Goal: Task Accomplishment & Management: Complete application form

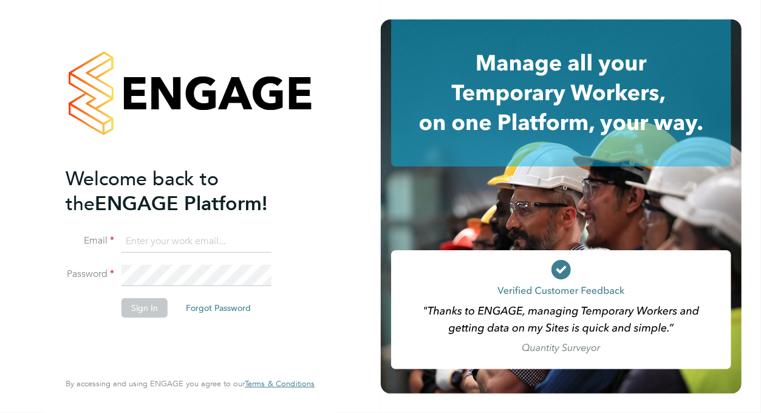
type input "nike.baruwa@googlemail.com"
click at [151, 310] on button "Sign In" at bounding box center [145, 307] width 46 height 19
click at [151, 304] on button "Sign In" at bounding box center [145, 307] width 46 height 19
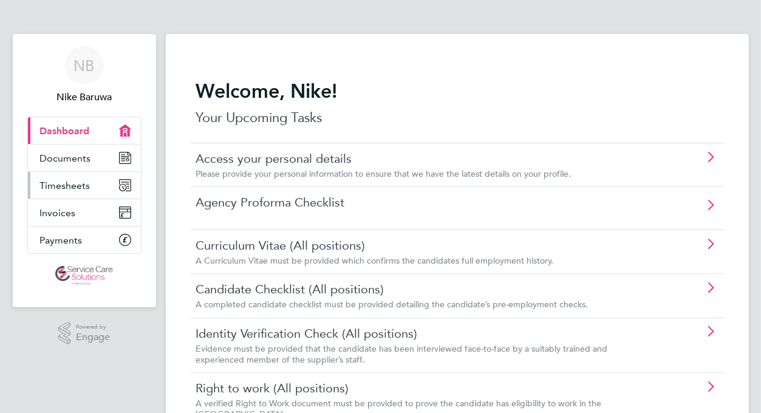
click at [65, 174] on link "Timesheets" at bounding box center [84, 185] width 113 height 27
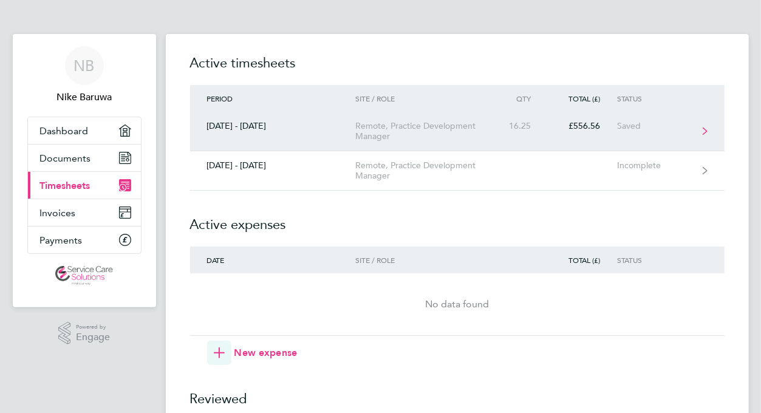
click at [502, 125] on div "16.25" at bounding box center [521, 126] width 53 height 10
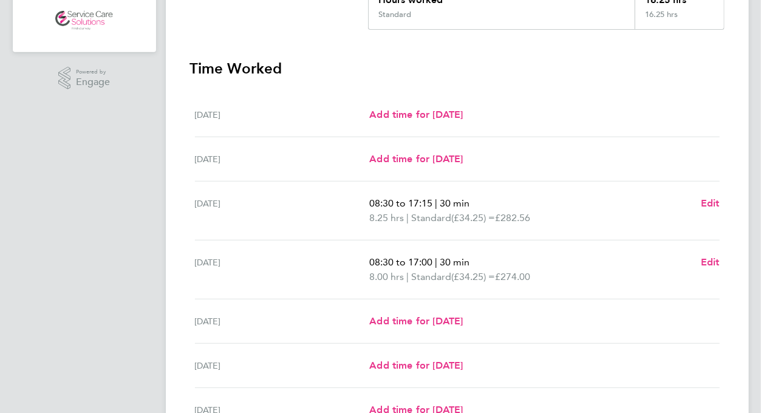
scroll to position [304, 0]
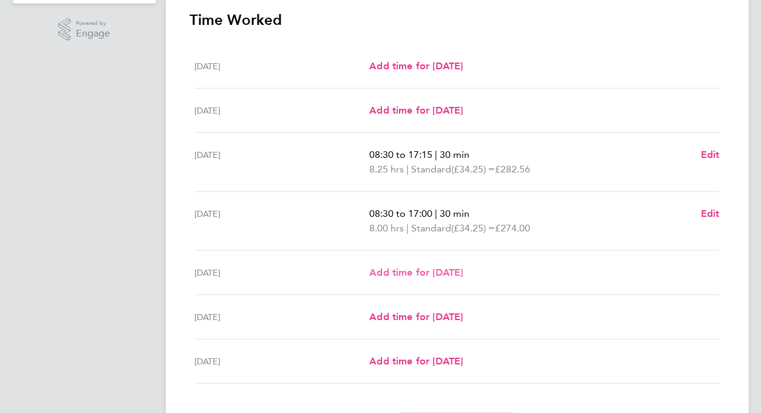
click at [425, 272] on span "Add time for [DATE]" at bounding box center [416, 273] width 94 height 12
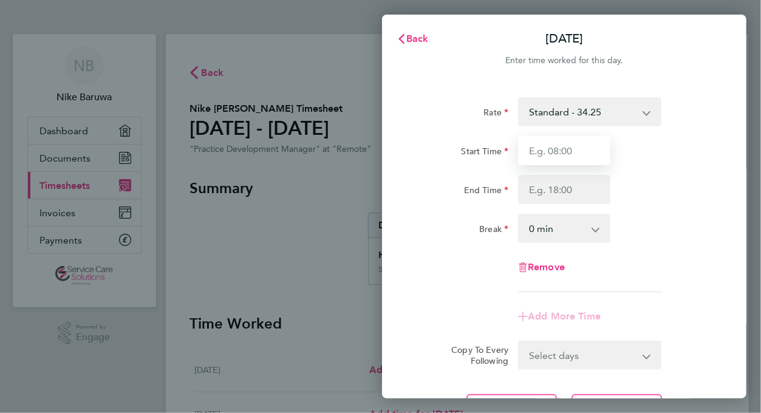
click at [596, 154] on input "Start Time" at bounding box center [564, 150] width 92 height 29
type input "08:30"
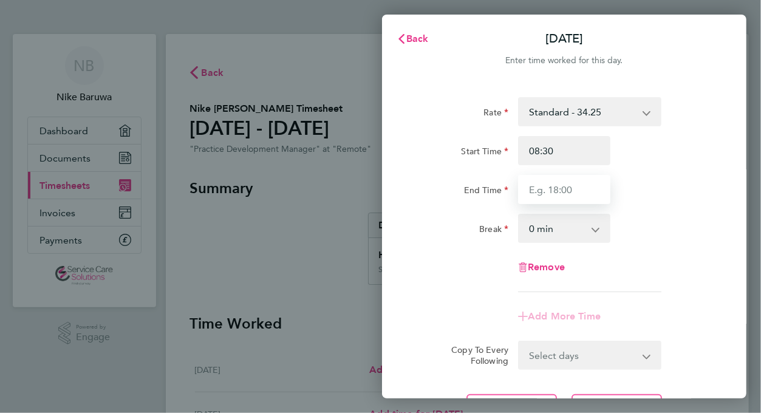
type input "17:00"
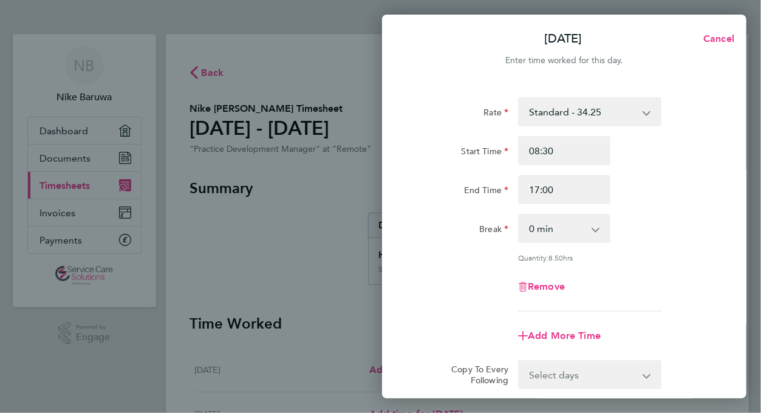
click at [584, 223] on select "0 min 15 min 30 min 45 min 60 min 75 min 90 min" at bounding box center [556, 228] width 75 height 27
select select "30"
click at [519, 215] on select "0 min 15 min 30 min 45 min 60 min 75 min 90 min" at bounding box center [556, 228] width 75 height 27
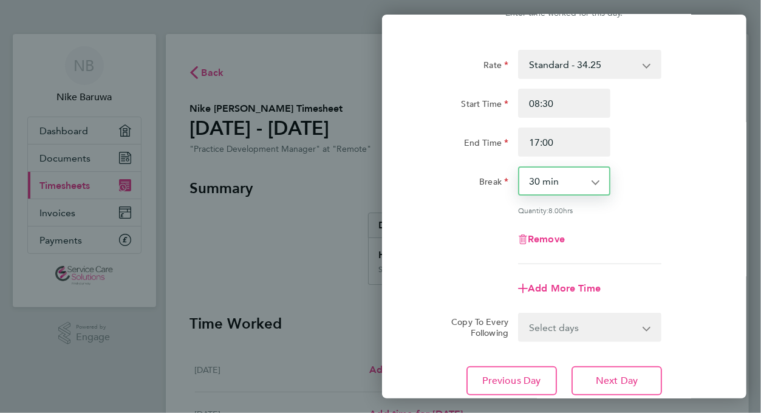
scroll to position [122, 0]
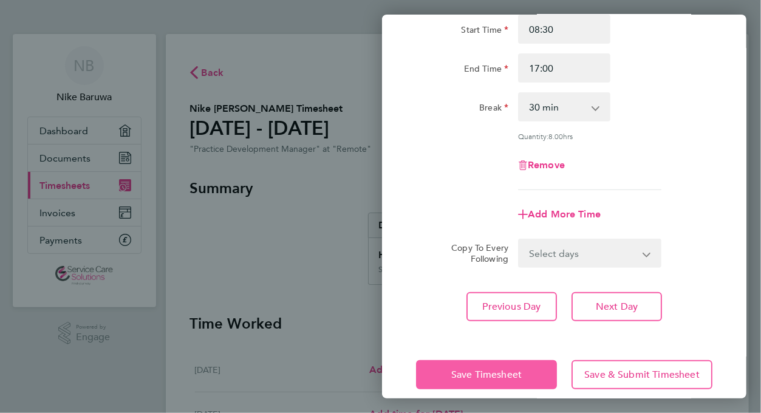
click at [456, 374] on span "Save Timesheet" at bounding box center [486, 375] width 70 height 12
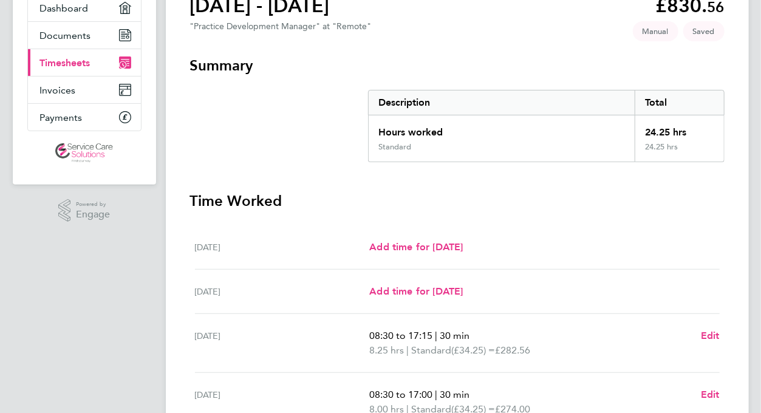
scroll to position [243, 0]
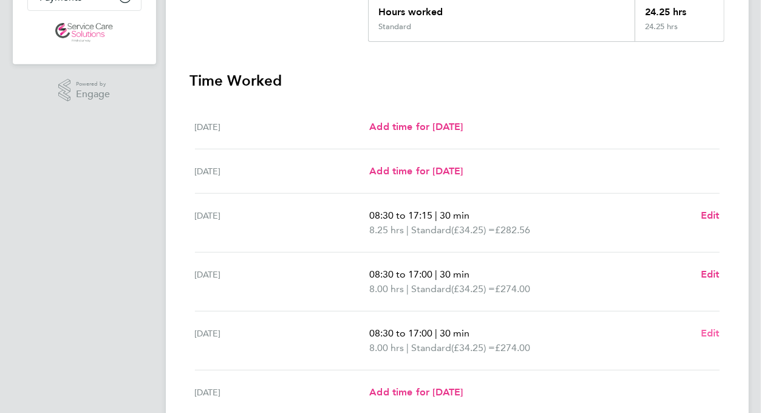
click at [712, 335] on span "Edit" at bounding box center [710, 333] width 19 height 12
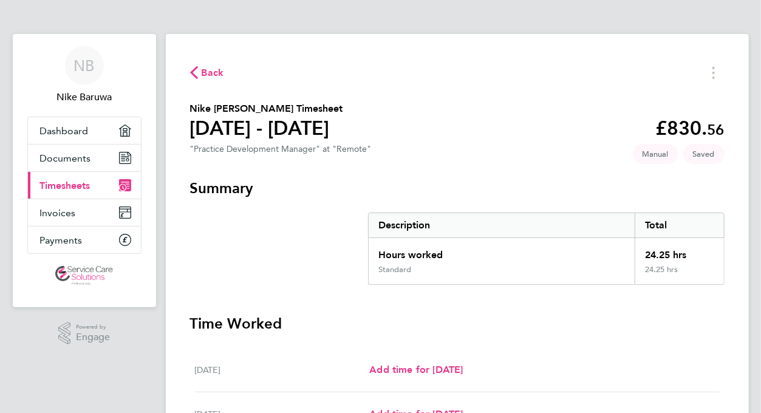
select select "30"
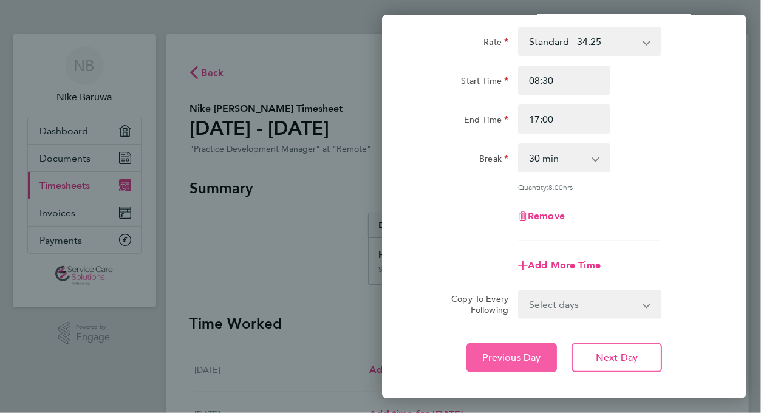
scroll to position [135, 0]
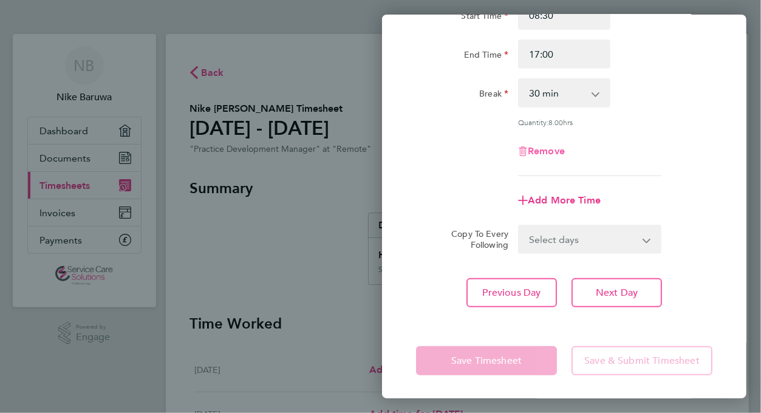
click at [543, 149] on span "Remove" at bounding box center [546, 151] width 37 height 12
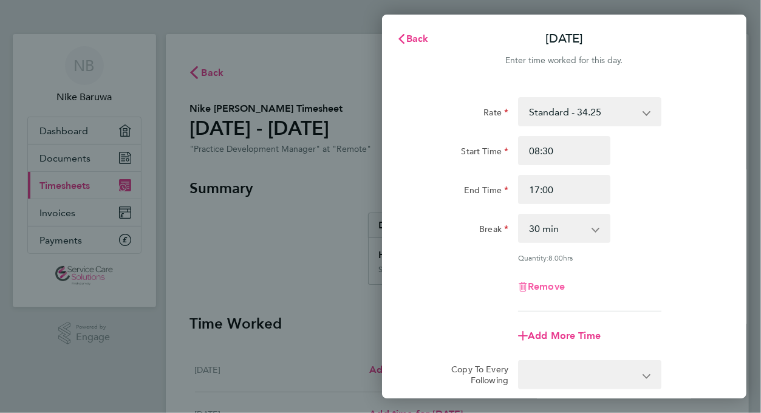
select select "null"
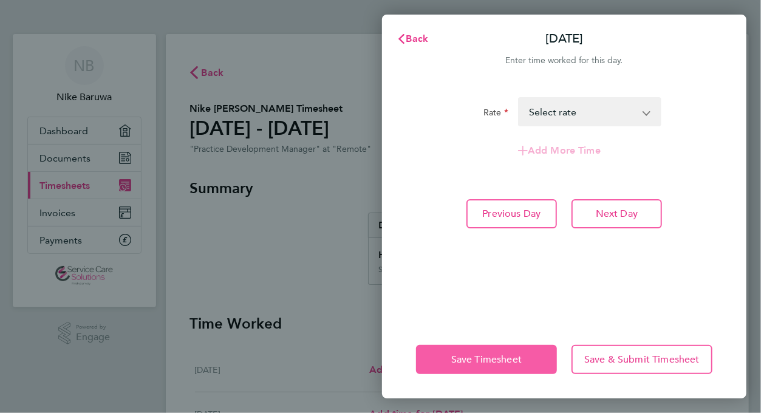
click at [475, 357] on span "Save Timesheet" at bounding box center [486, 360] width 70 height 12
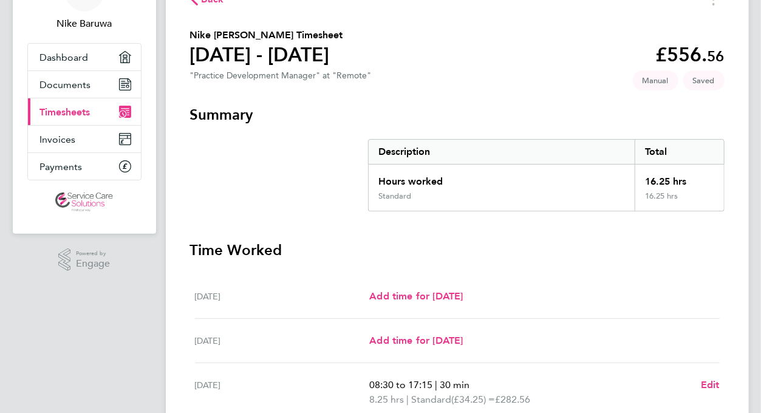
scroll to position [61, 0]
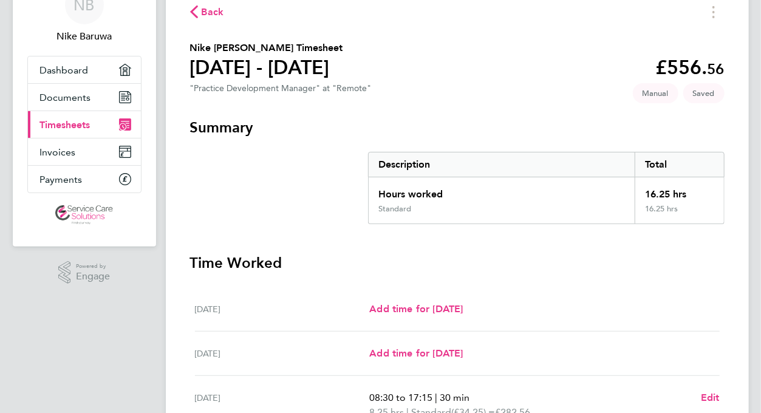
click at [229, 8] on div "Back" at bounding box center [457, 11] width 535 height 19
click at [206, 13] on span "Back" at bounding box center [213, 12] width 22 height 15
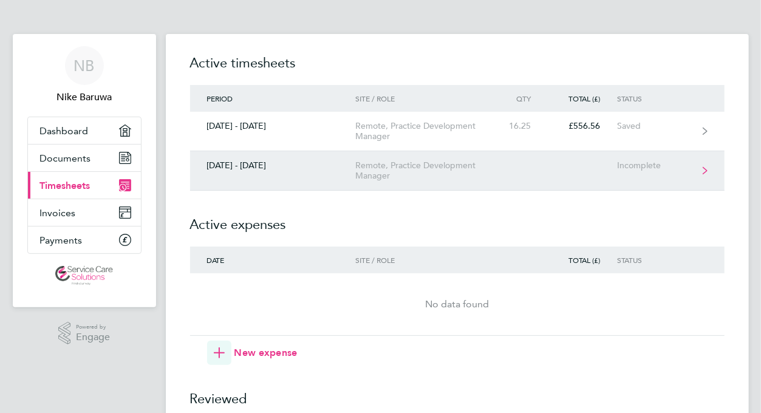
click at [422, 174] on div "Remote, Practice Development Manager" at bounding box center [424, 170] width 139 height 21
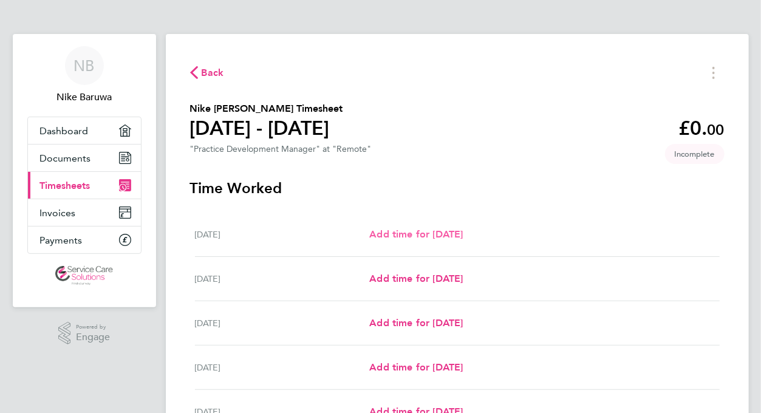
click at [409, 235] on span "Add time for [DATE]" at bounding box center [416, 234] width 94 height 12
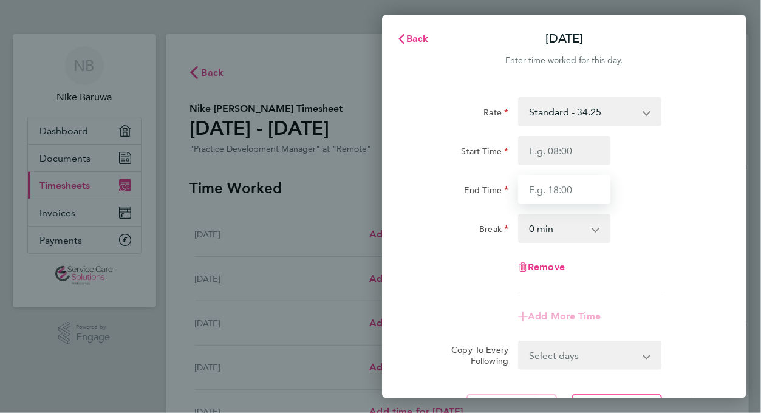
click at [572, 193] on input "End Time" at bounding box center [564, 189] width 92 height 29
type input "17:00"
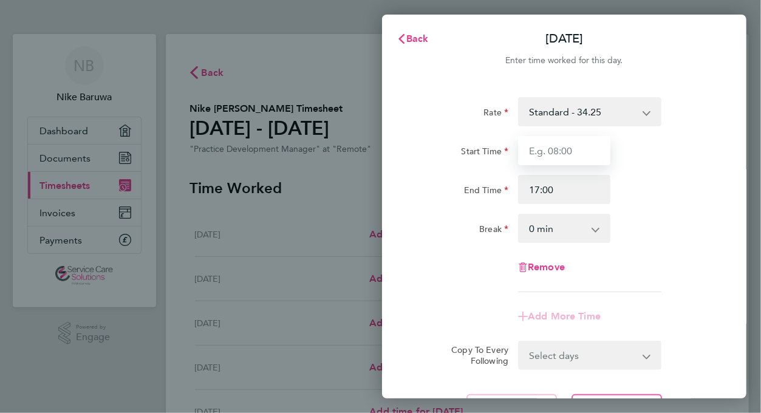
type input "08:30"
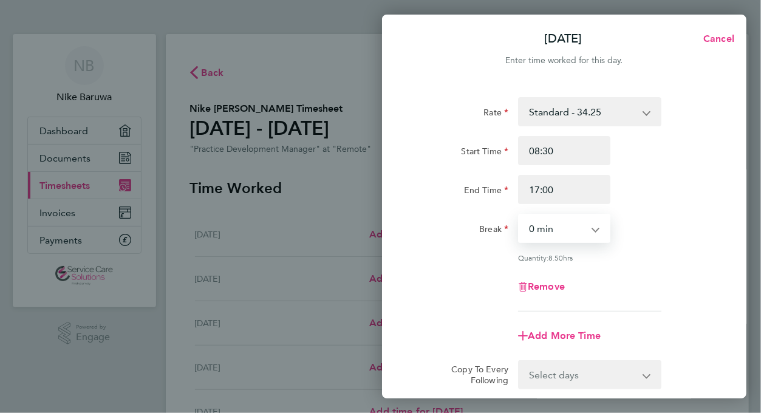
click at [556, 230] on select "0 min 15 min 30 min 45 min 60 min 75 min 90 min" at bounding box center [556, 228] width 75 height 27
select select "30"
click at [519, 215] on select "0 min 15 min 30 min 45 min 60 min 75 min 90 min" at bounding box center [556, 228] width 75 height 27
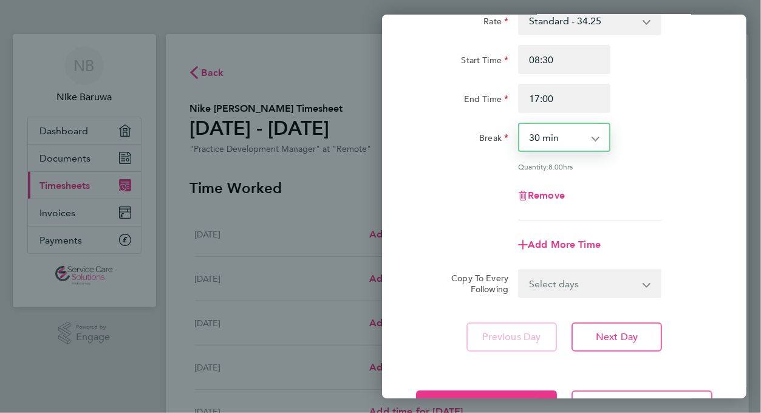
scroll to position [135, 0]
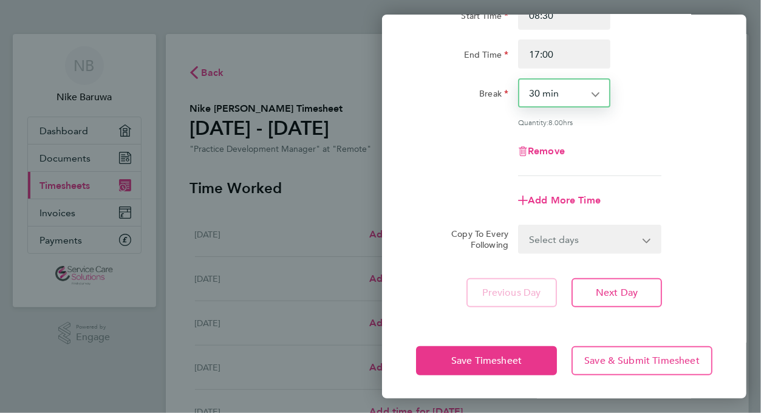
click at [604, 237] on select "Select days Day Weekday (Mon-Fri) Weekend (Sat-Sun) [DATE] [DATE] [DATE] [DATE]…" at bounding box center [583, 239] width 128 height 27
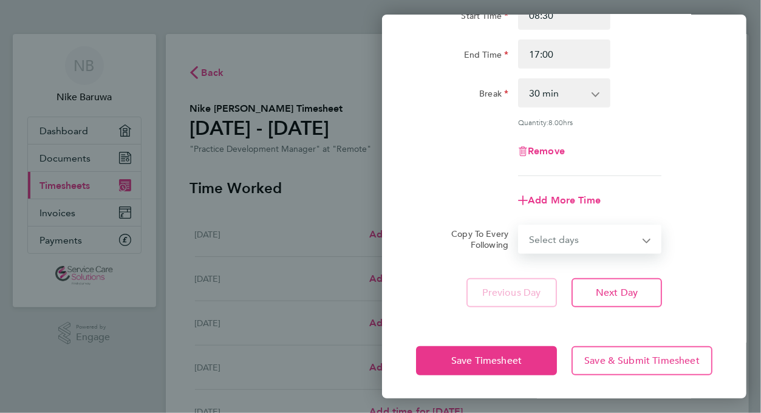
select select "TUE"
click at [519, 226] on select "Select days Day Weekday (Mon-Fri) Weekend (Sat-Sun) [DATE] [DATE] [DATE] [DATE]…" at bounding box center [583, 239] width 128 height 27
select select "[DATE]"
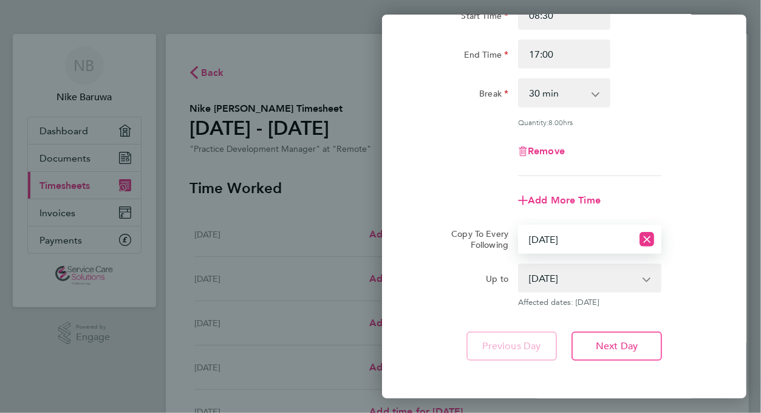
scroll to position [189, 0]
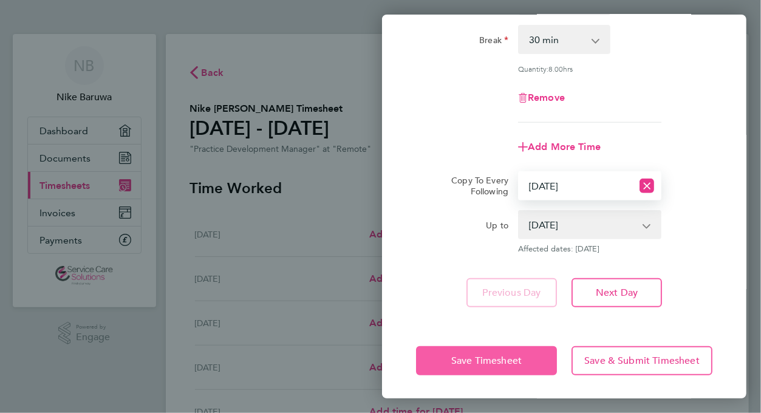
click at [456, 359] on span "Save Timesheet" at bounding box center [486, 361] width 70 height 12
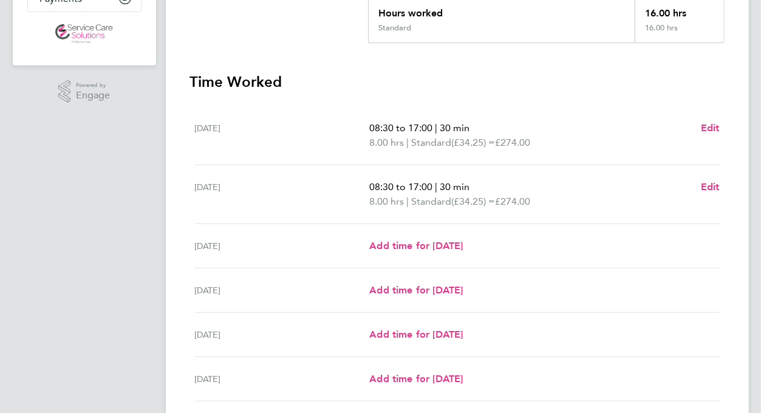
scroll to position [243, 0]
click at [417, 244] on span "Add time for [DATE]" at bounding box center [416, 245] width 94 height 12
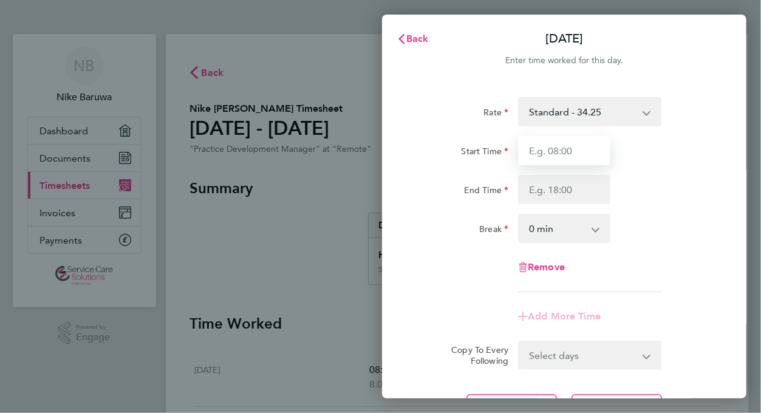
click at [573, 149] on input "Start Time" at bounding box center [564, 150] width 92 height 29
type input "08:30"
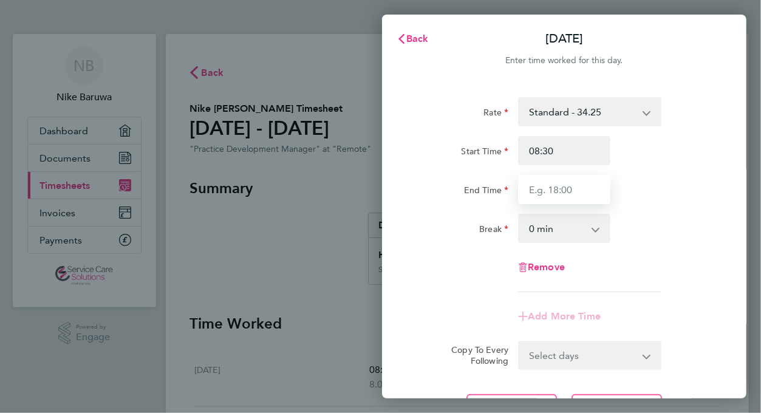
type input "17:00"
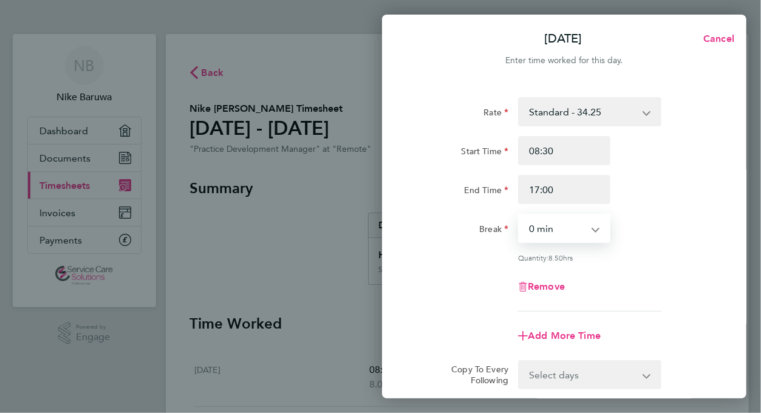
click at [542, 231] on select "0 min 15 min 30 min 45 min 60 min 75 min 90 min" at bounding box center [556, 228] width 75 height 27
select select "30"
click at [519, 215] on select "0 min 15 min 30 min 45 min 60 min 75 min 90 min" at bounding box center [556, 228] width 75 height 27
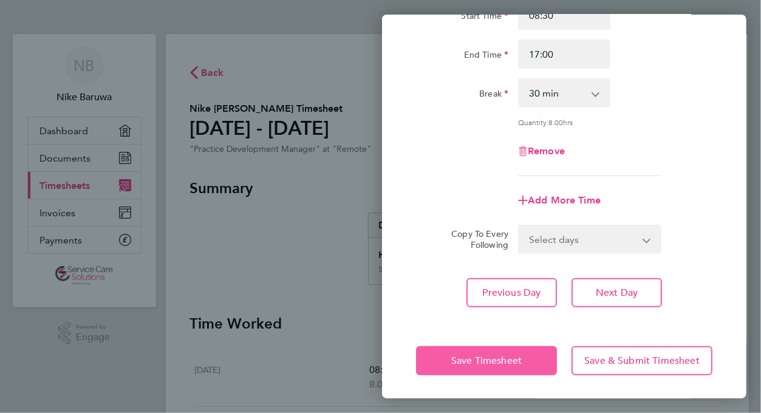
click at [468, 366] on button "Save Timesheet" at bounding box center [486, 360] width 141 height 29
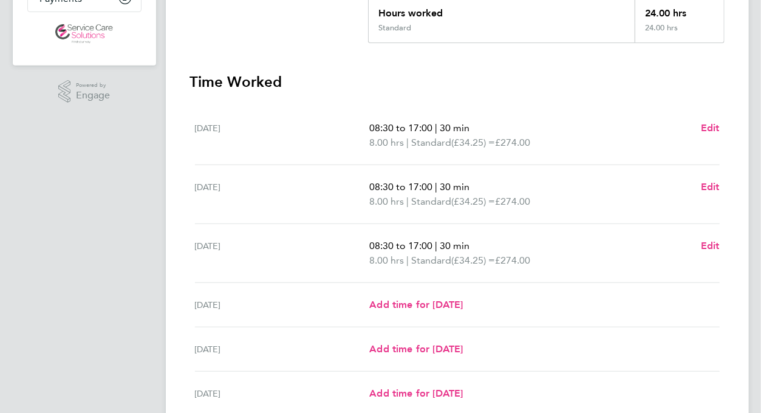
scroll to position [243, 0]
click at [712, 187] on span "Edit" at bounding box center [710, 186] width 19 height 12
select select "30"
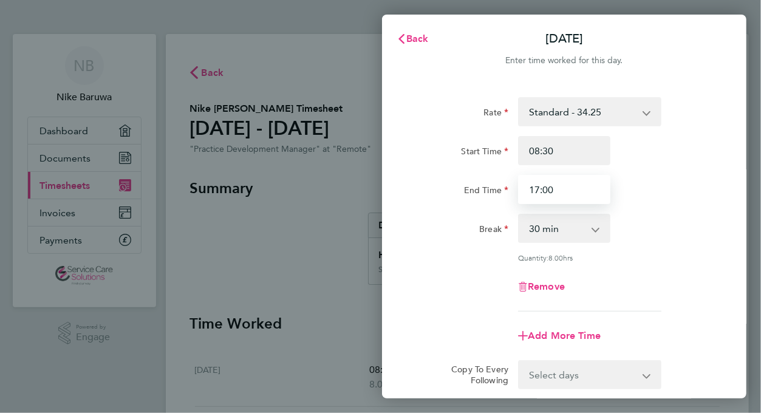
click at [564, 193] on input "17:00" at bounding box center [564, 189] width 92 height 29
drag, startPoint x: 563, startPoint y: 185, endPoint x: 453, endPoint y: 193, distance: 109.6
click at [453, 193] on div "End Time 17:00" at bounding box center [564, 189] width 306 height 29
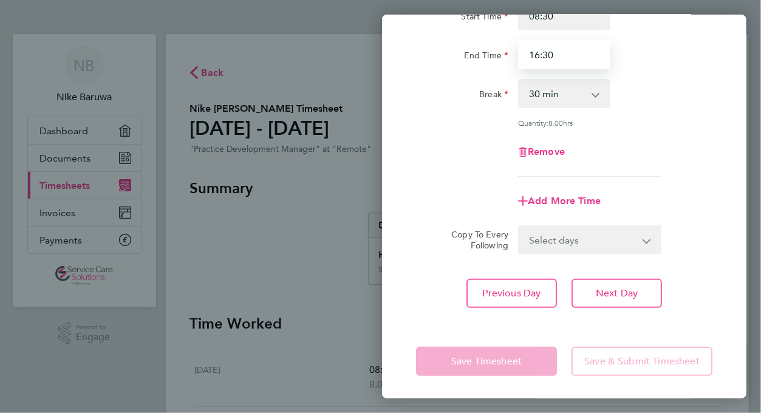
scroll to position [135, 0]
type input "16:30"
click at [442, 301] on div "Previous Day Next Day" at bounding box center [564, 292] width 296 height 29
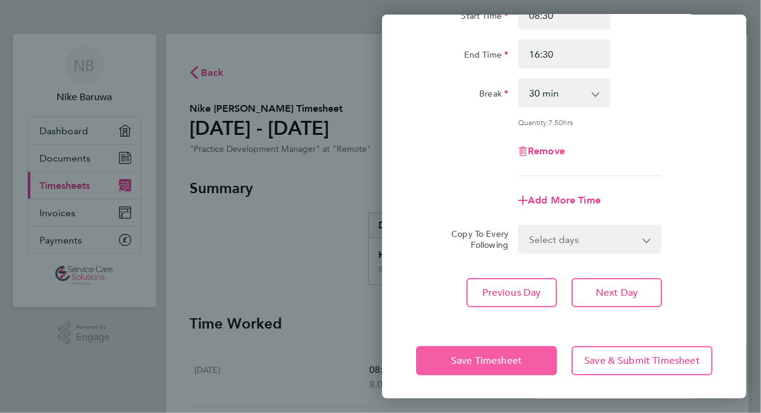
click at [457, 355] on span "Save Timesheet" at bounding box center [486, 361] width 70 height 12
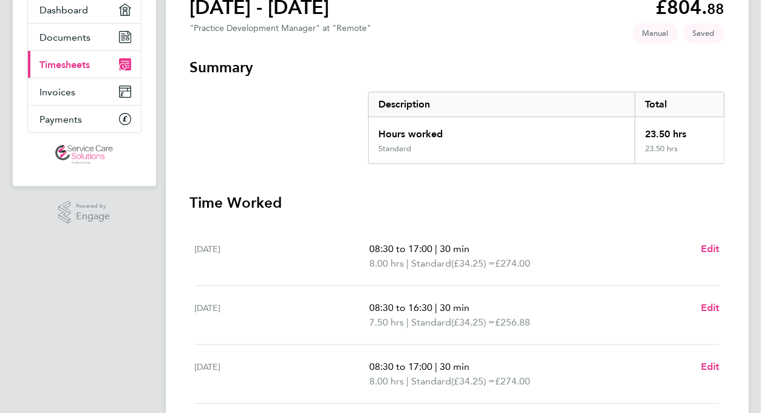
scroll to position [122, 0]
click at [710, 248] on span "Edit" at bounding box center [710, 248] width 19 height 12
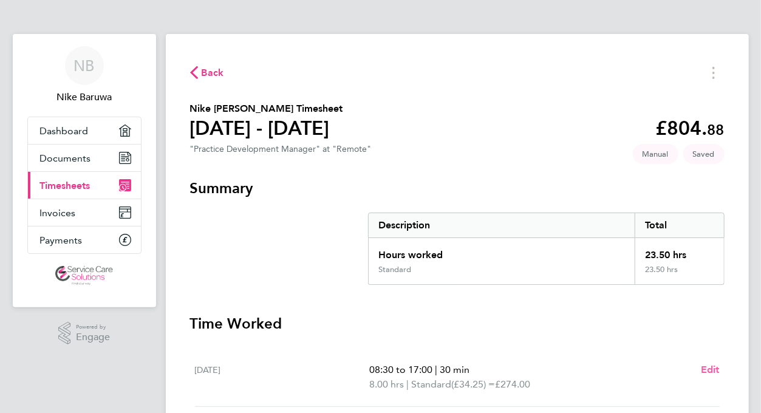
select select "30"
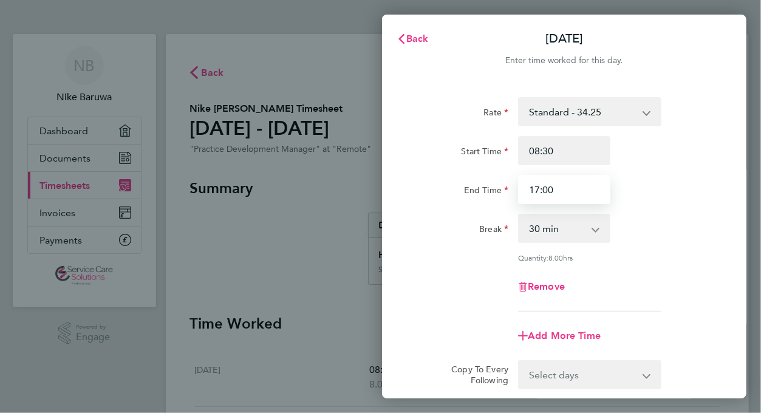
click at [554, 183] on input "17:00" at bounding box center [564, 189] width 92 height 29
drag, startPoint x: 567, startPoint y: 190, endPoint x: 491, endPoint y: 199, distance: 77.1
click at [490, 199] on div "End Time 17:00" at bounding box center [564, 189] width 306 height 29
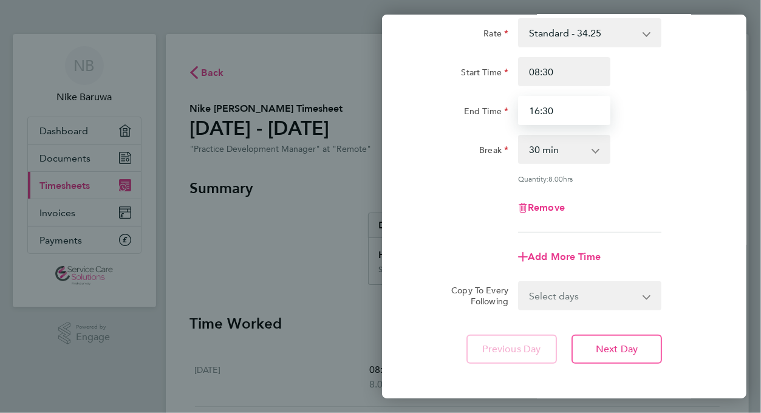
scroll to position [135, 0]
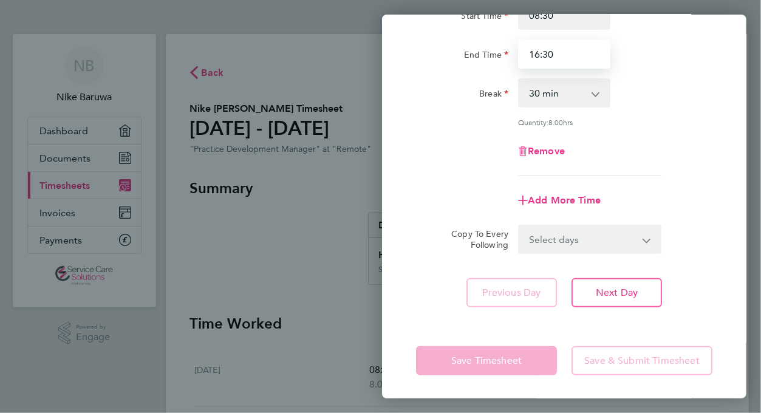
type input "16:30"
click at [448, 287] on div "Previous Day Next Day" at bounding box center [564, 292] width 296 height 29
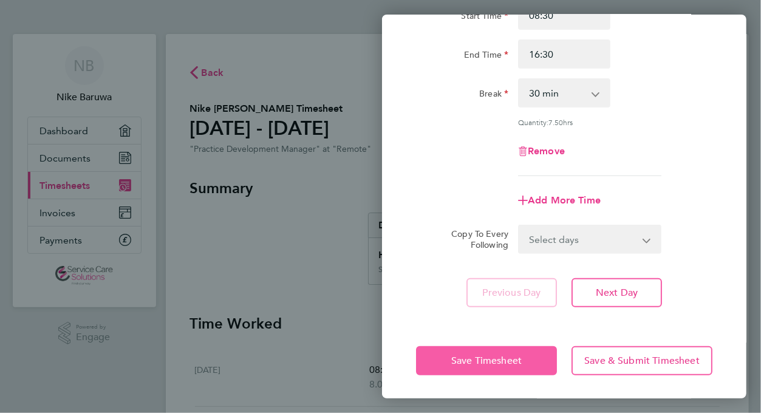
click at [440, 351] on button "Save Timesheet" at bounding box center [486, 360] width 141 height 29
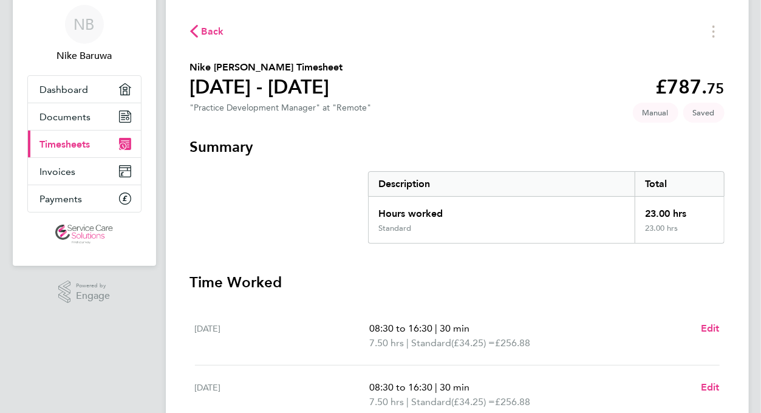
scroll to position [182, 0]
